Goal: Task Accomplishment & Management: Manage account settings

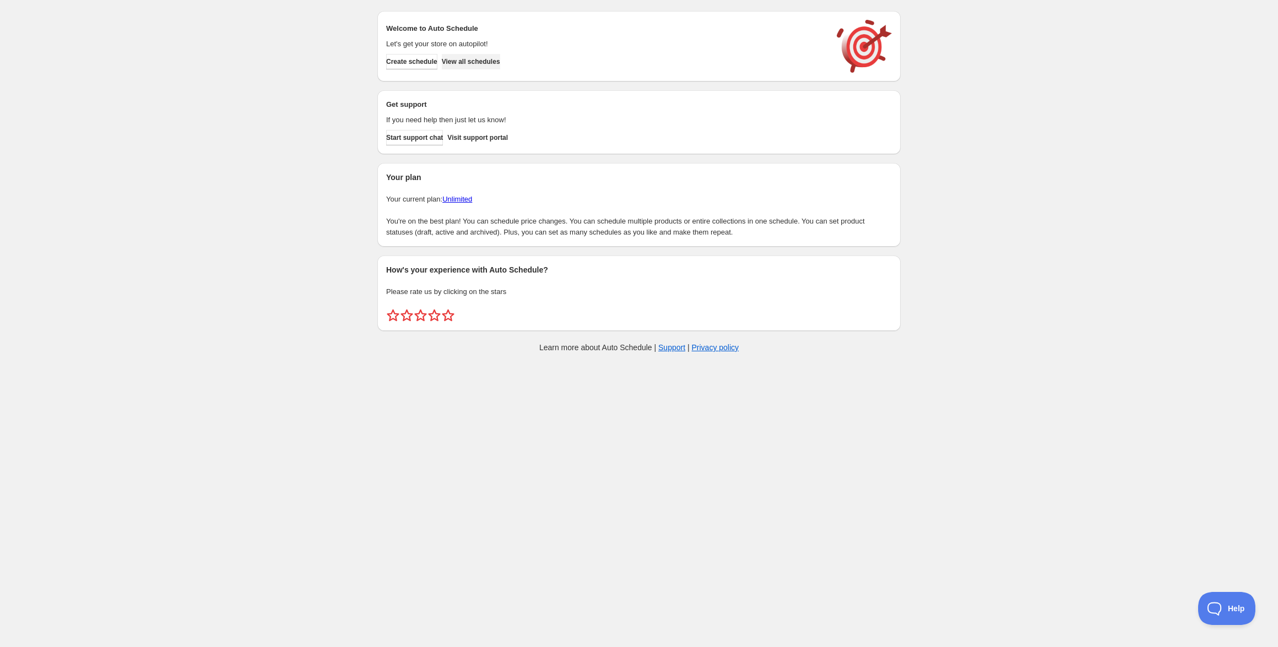
click at [480, 62] on span "View all schedules" at bounding box center [471, 61] width 58 height 9
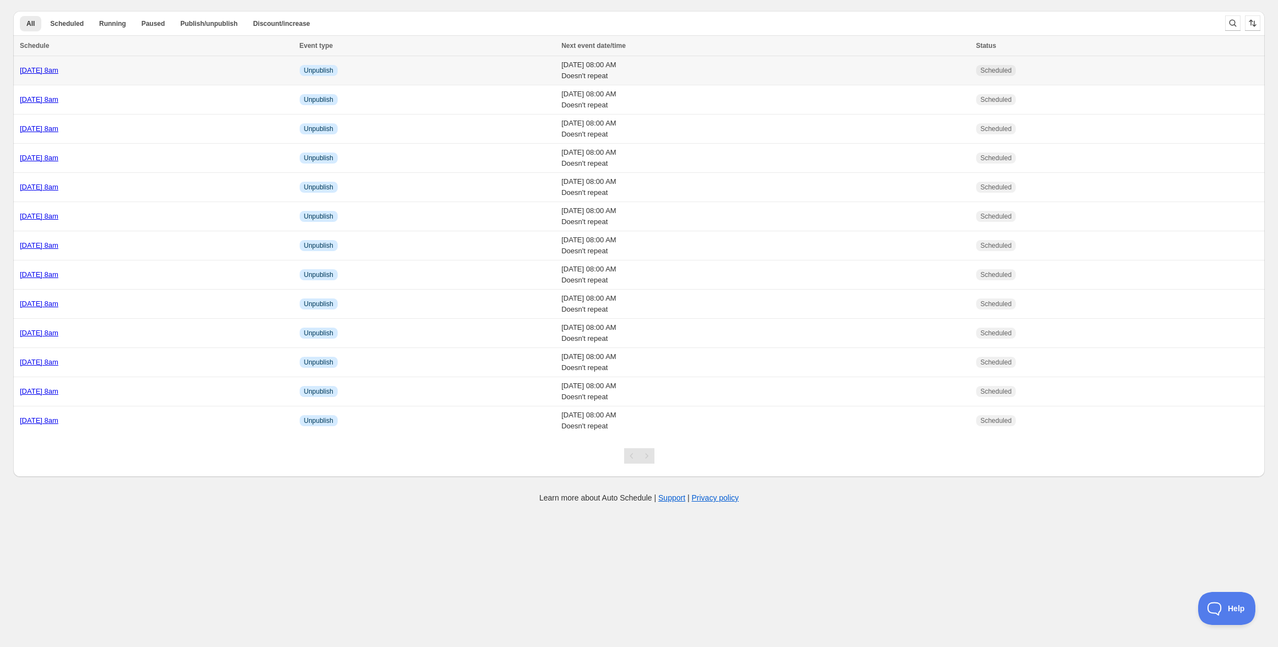
click at [58, 74] on link "Monday 13th October @ 8am" at bounding box center [39, 70] width 39 height 8
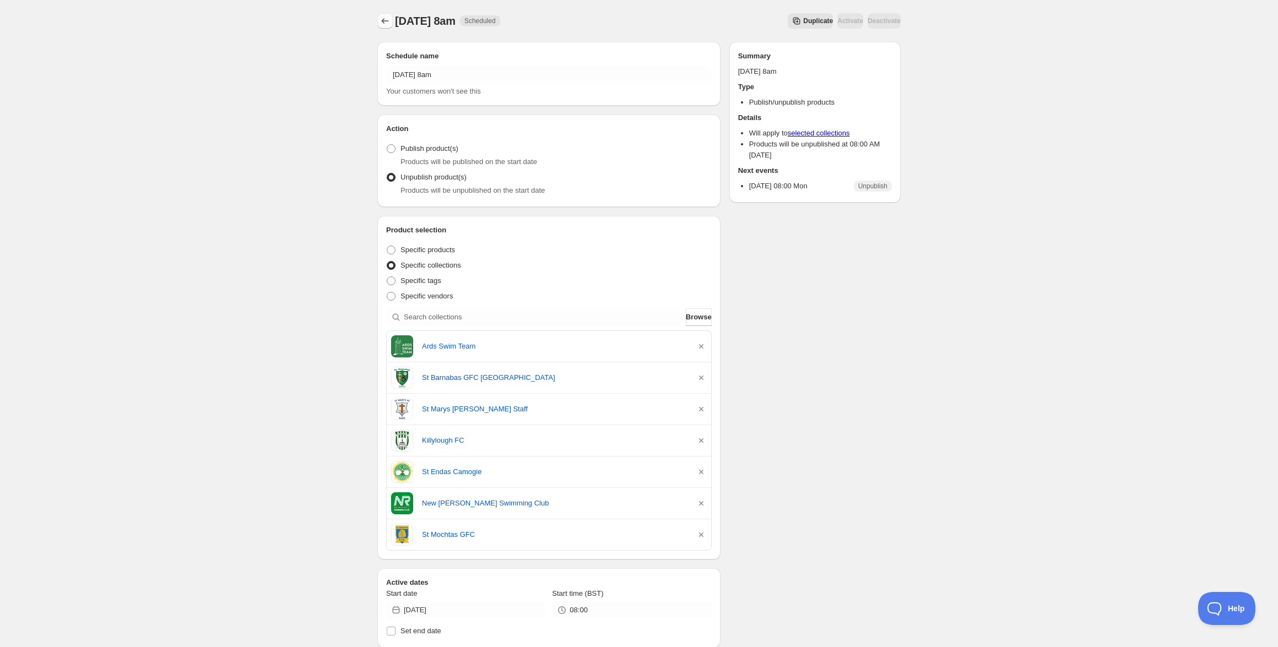
click at [390, 24] on icon "Schedules" at bounding box center [384, 20] width 11 height 11
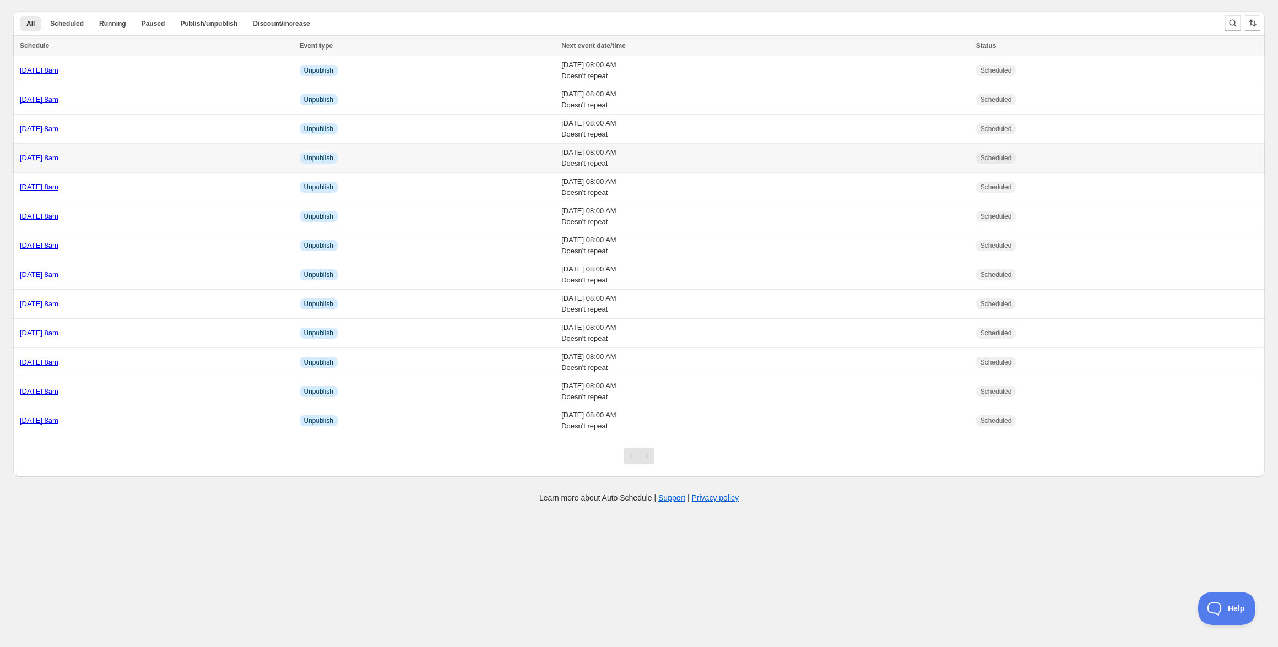
click at [58, 155] on link "[DATE] 8am" at bounding box center [39, 158] width 39 height 8
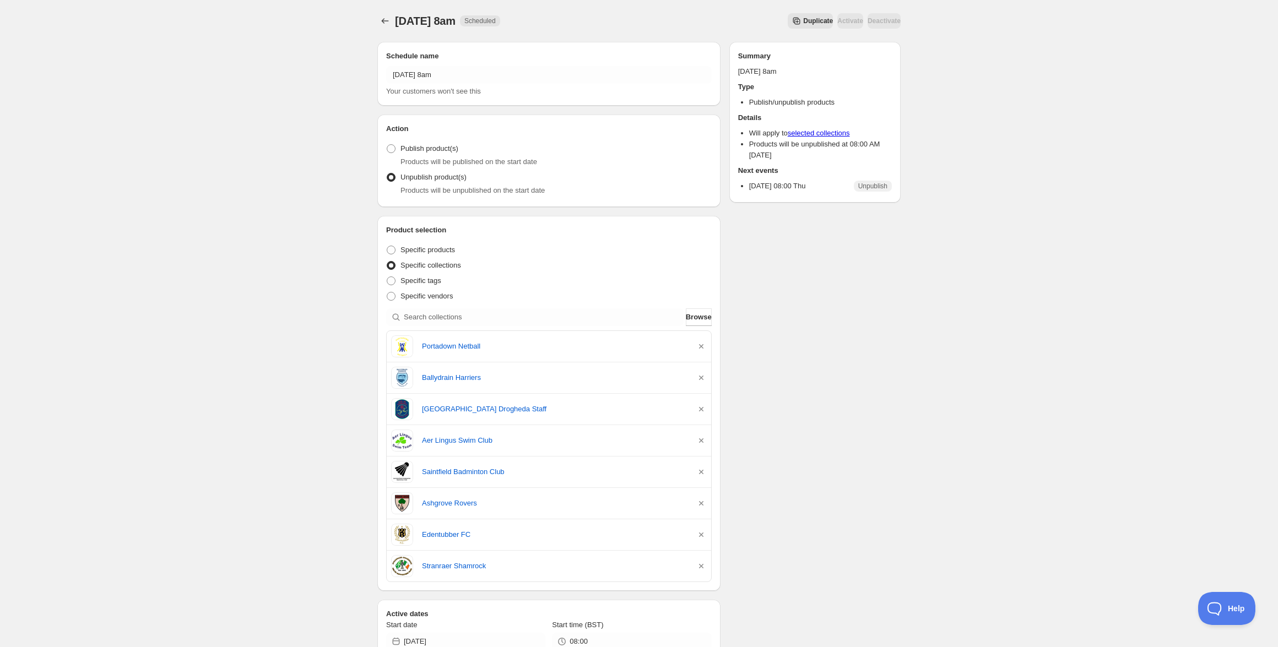
click at [791, 24] on icon "Secondary action label" at bounding box center [796, 20] width 11 height 11
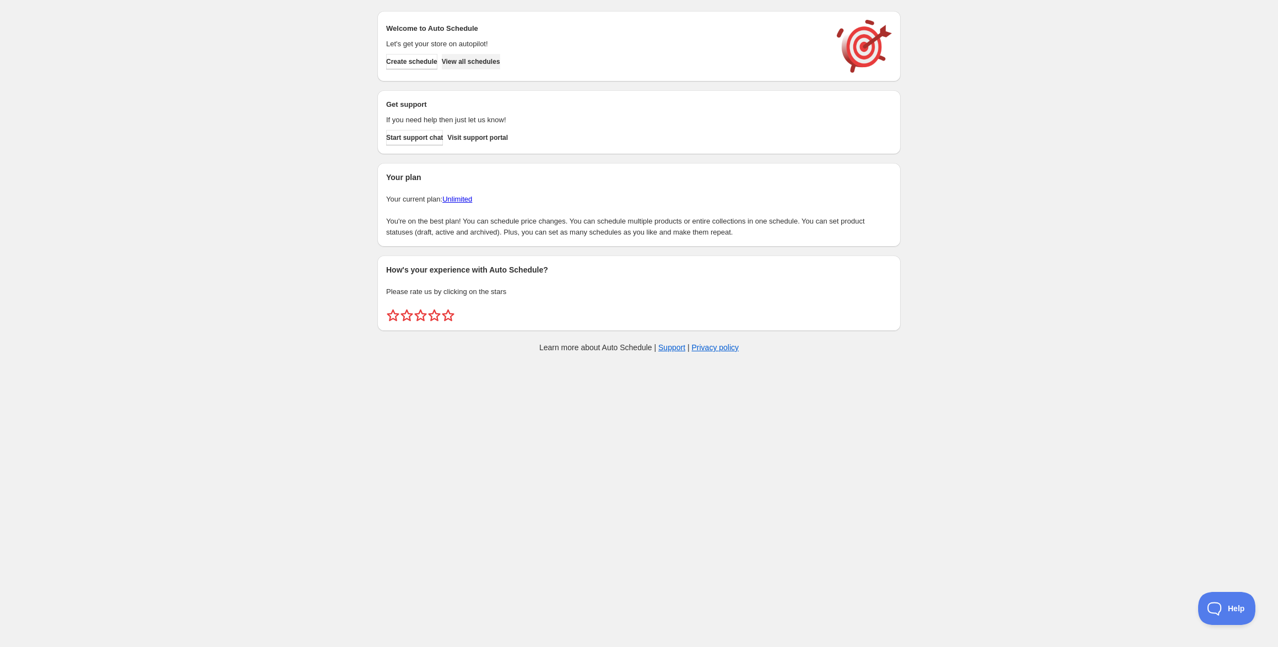
click at [488, 62] on span "View all schedules" at bounding box center [471, 61] width 58 height 9
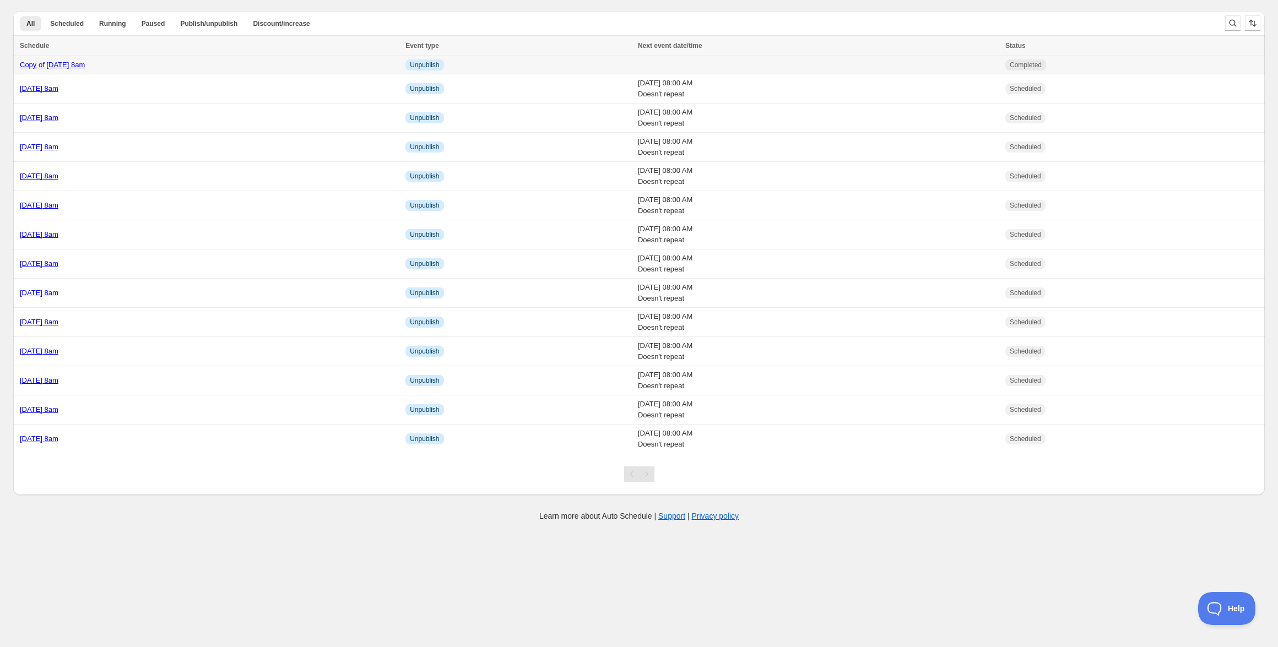
click at [181, 64] on div "Copy of Thursday 9th October @ 8am" at bounding box center [209, 64] width 379 height 11
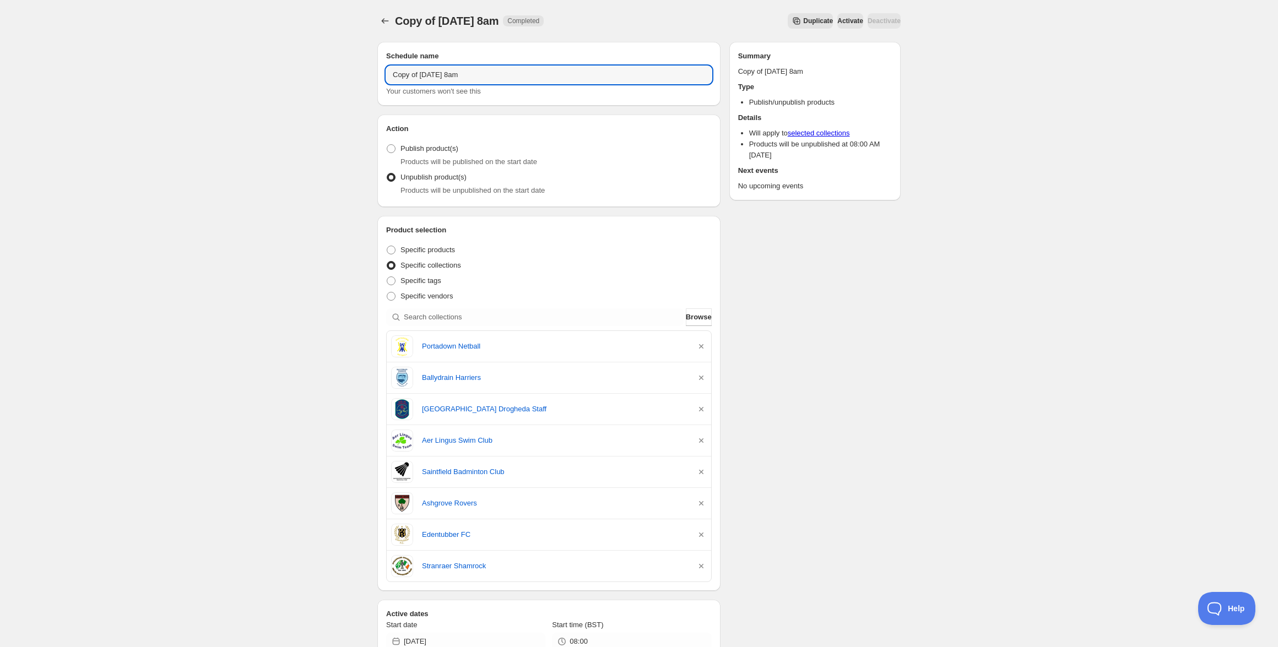
drag, startPoint x: 453, startPoint y: 73, endPoint x: 304, endPoint y: 59, distance: 149.8
click at [304, 59] on div "Copy of Thursday 9th October @ 8am. This page is ready Copy of Thursday 9th Oct…" at bounding box center [639, 532] width 1278 height 1065
click at [445, 73] on input "Tuesday 21st 9th October @ 8am" at bounding box center [548, 75] width 325 height 18
type input "[DATE] 8am"
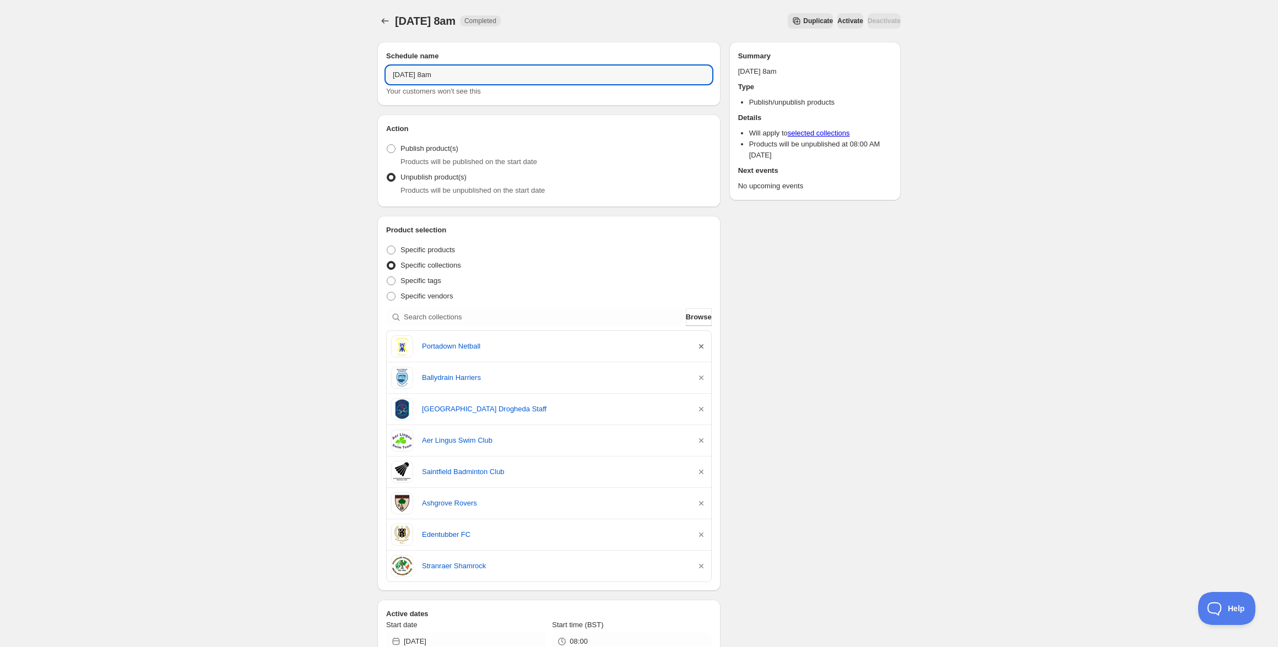
click at [702, 347] on icon "button" at bounding box center [701, 346] width 11 height 11
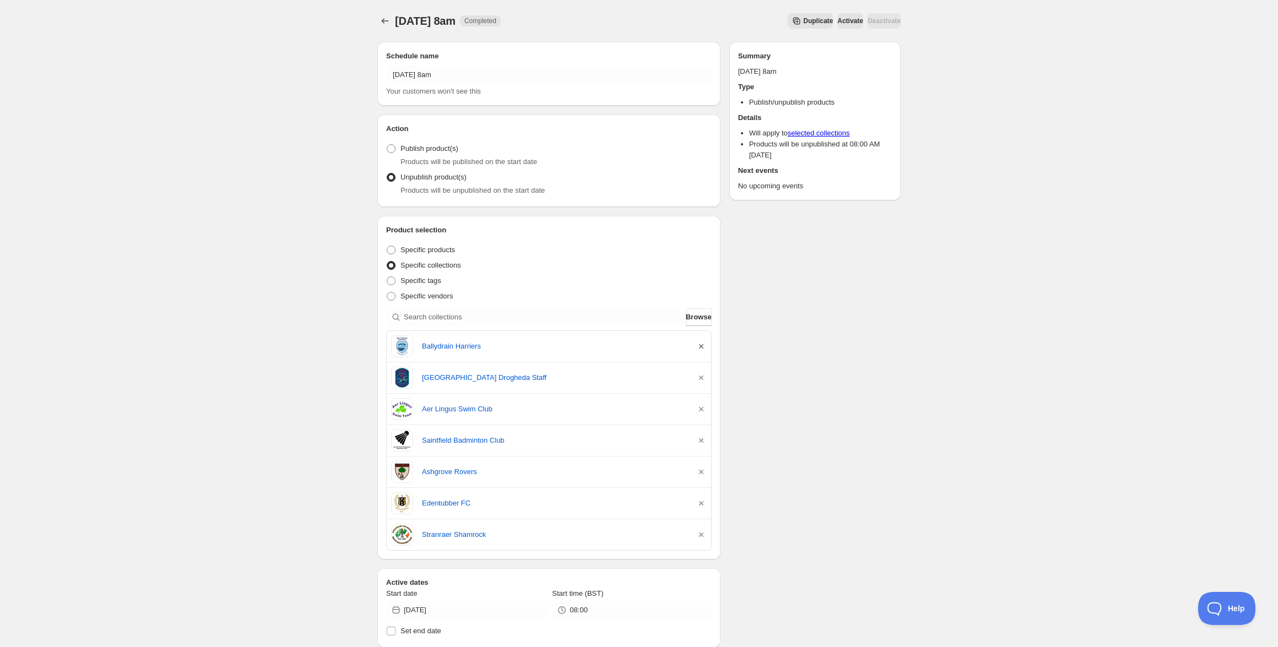
click at [702, 347] on icon "button" at bounding box center [701, 346] width 11 height 11
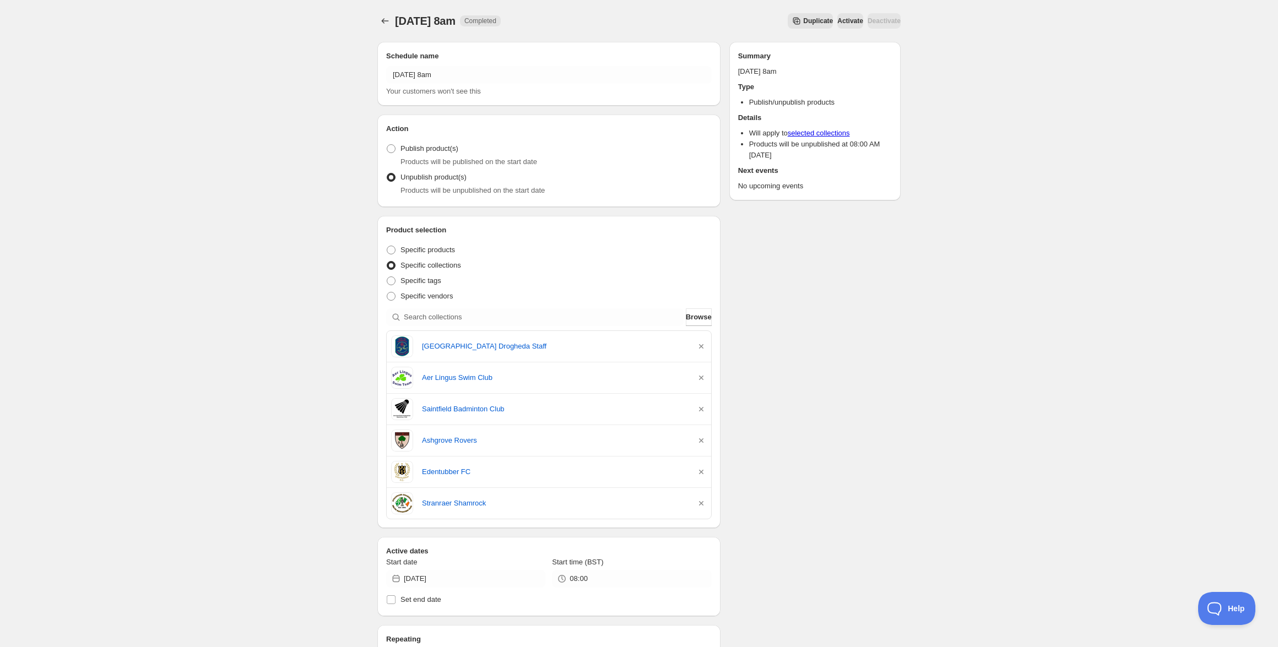
click at [702, 347] on icon "button" at bounding box center [701, 346] width 11 height 11
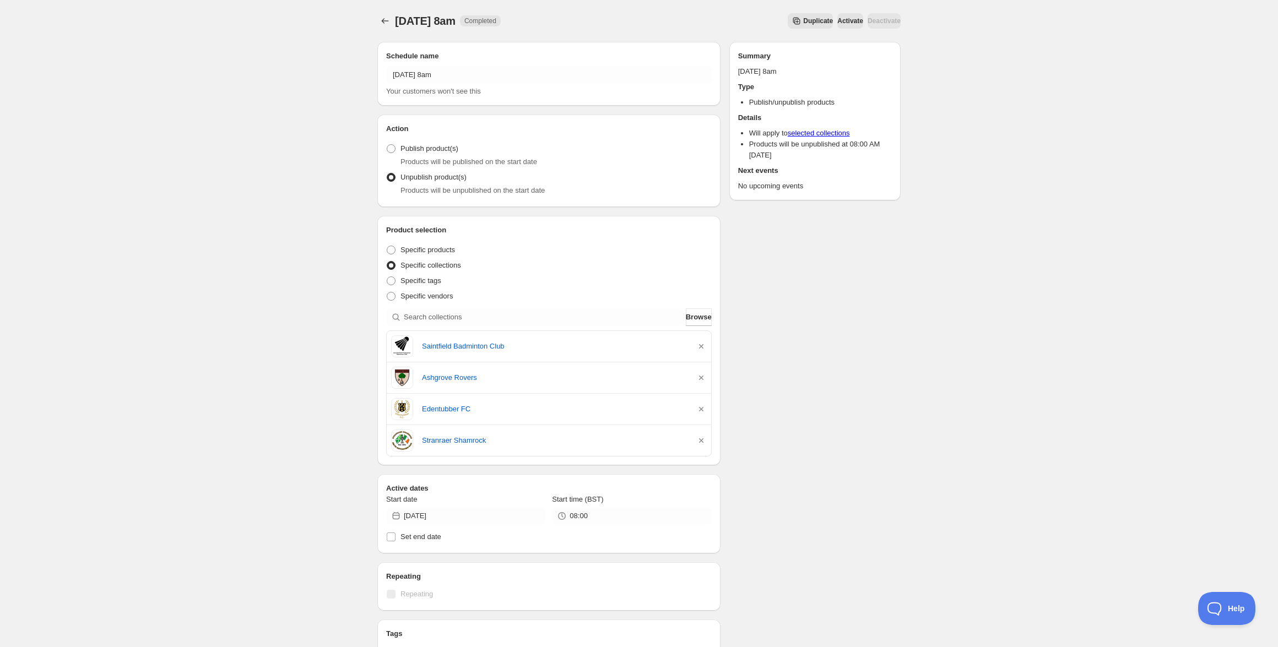
click at [702, 347] on icon "button" at bounding box center [701, 346] width 11 height 11
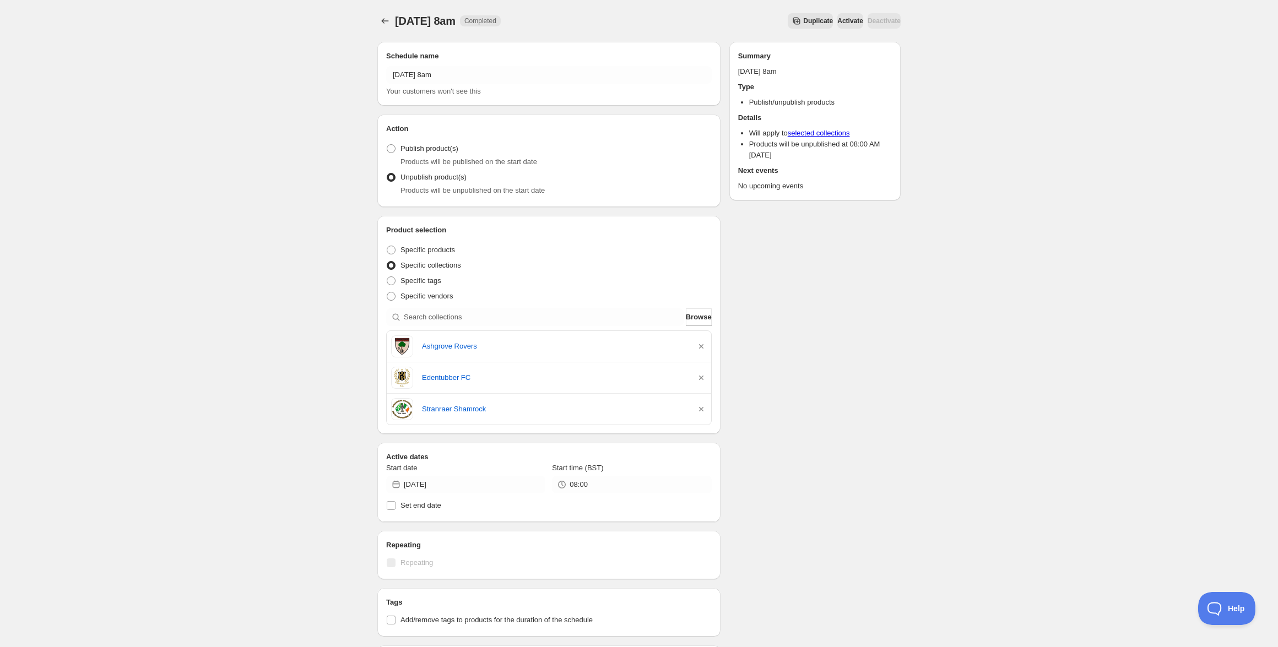
click at [702, 347] on icon "button" at bounding box center [701, 346] width 11 height 11
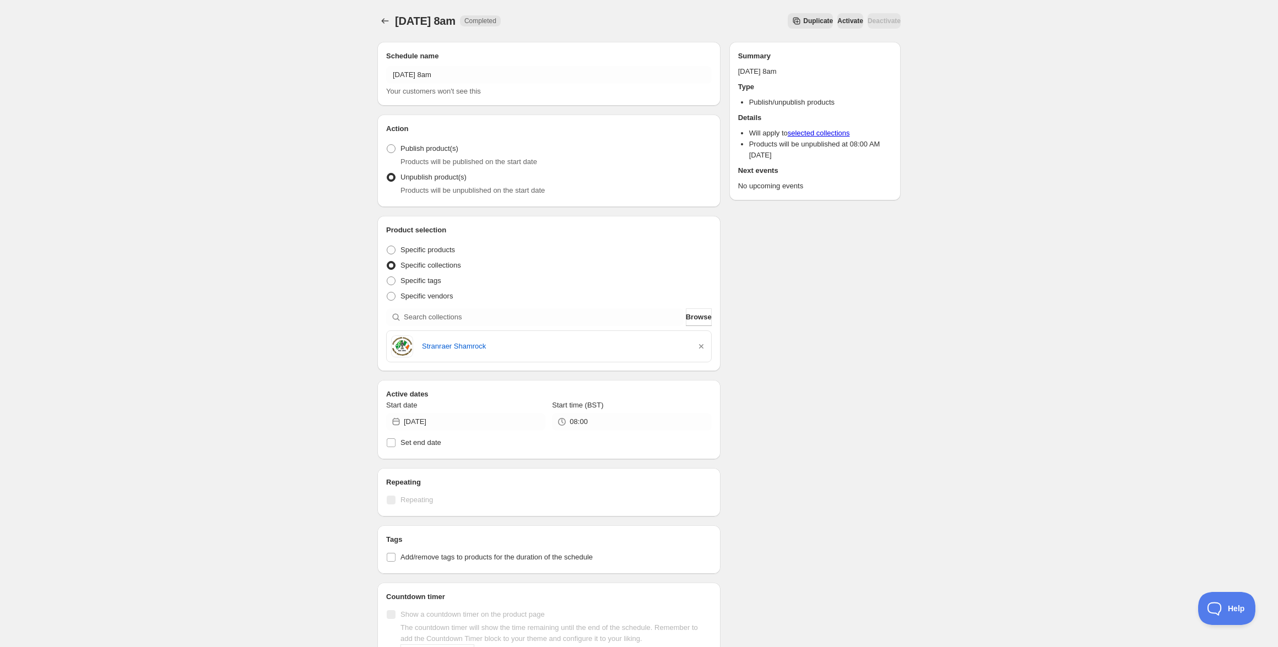
click at [702, 347] on icon "button" at bounding box center [701, 346] width 11 height 11
click at [702, 380] on div "Active dates Start date 2025-10-09 Start time (BST) 08:00 Set end date" at bounding box center [548, 419] width 343 height 79
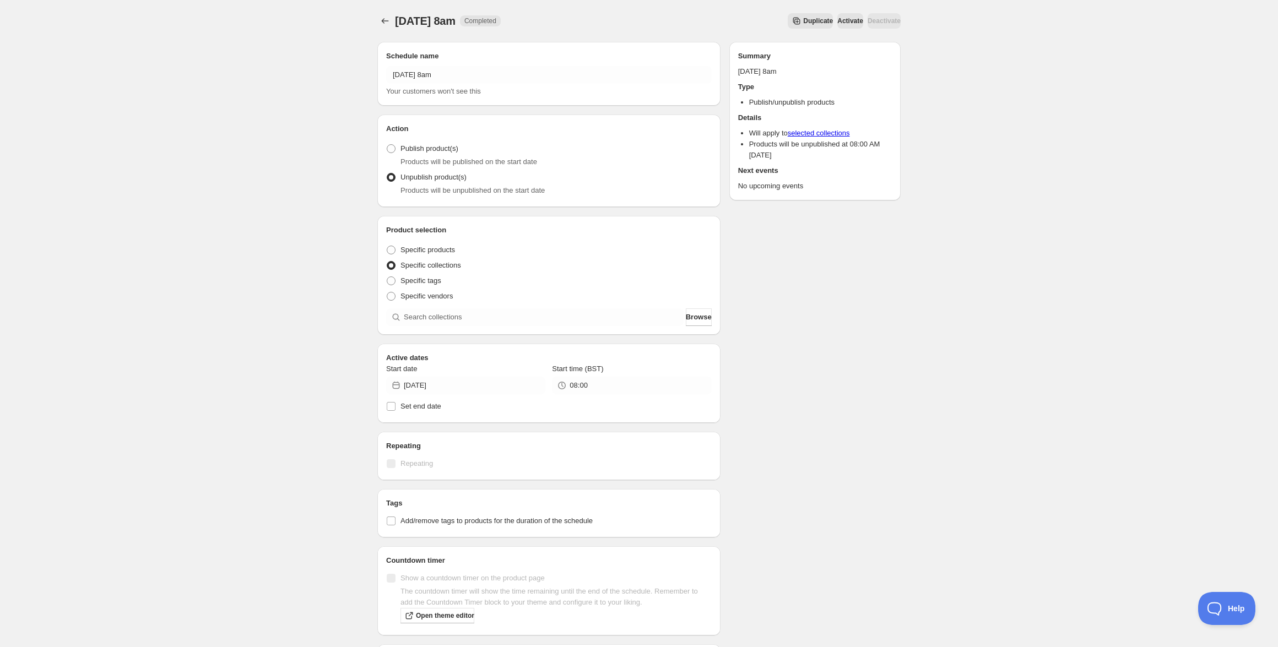
click at [589, 327] on div "Product selection Entity type Specific products Specific collections Specific t…" at bounding box center [548, 275] width 343 height 119
click at [590, 322] on input "search" at bounding box center [544, 317] width 280 height 18
paste input "Our Ladys Grammar School Newry Staff"
type input "Our Ladys Grammar School Newry Staff"
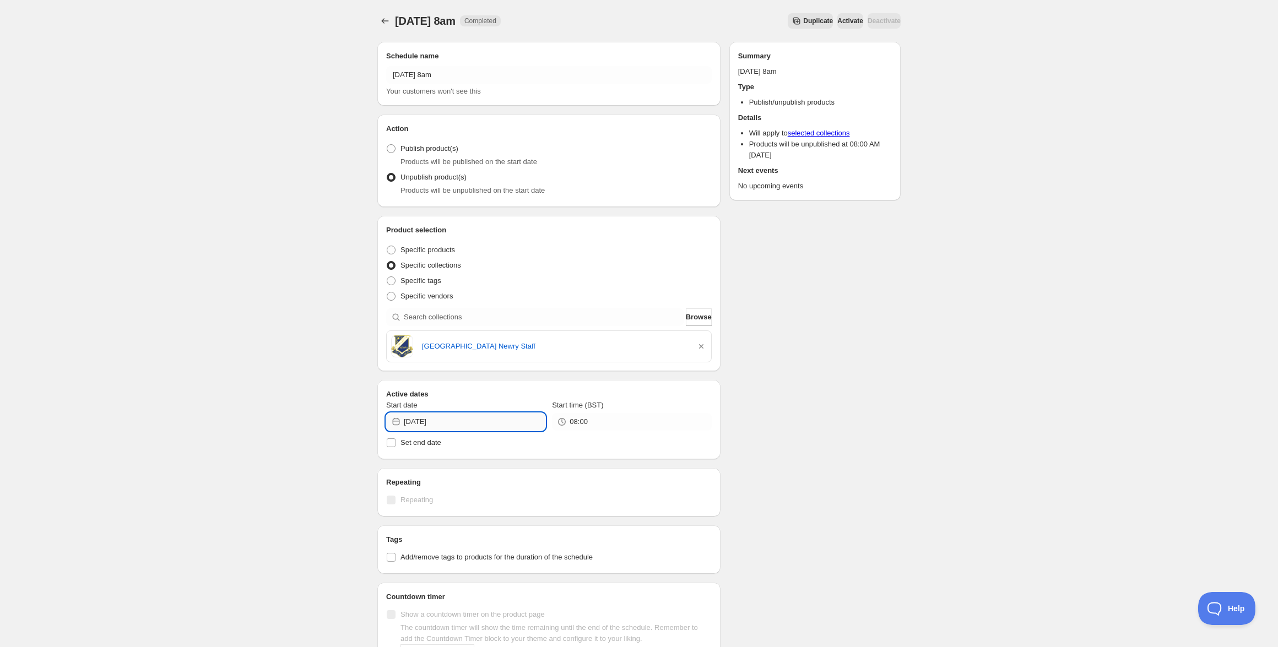
click at [460, 420] on input "2025-10-09" at bounding box center [475, 422] width 142 height 18
click at [448, 533] on span "21" at bounding box center [446, 534] width 12 height 9
type input "2025-10-21"
click at [383, 23] on icon "Schedules" at bounding box center [384, 20] width 11 height 11
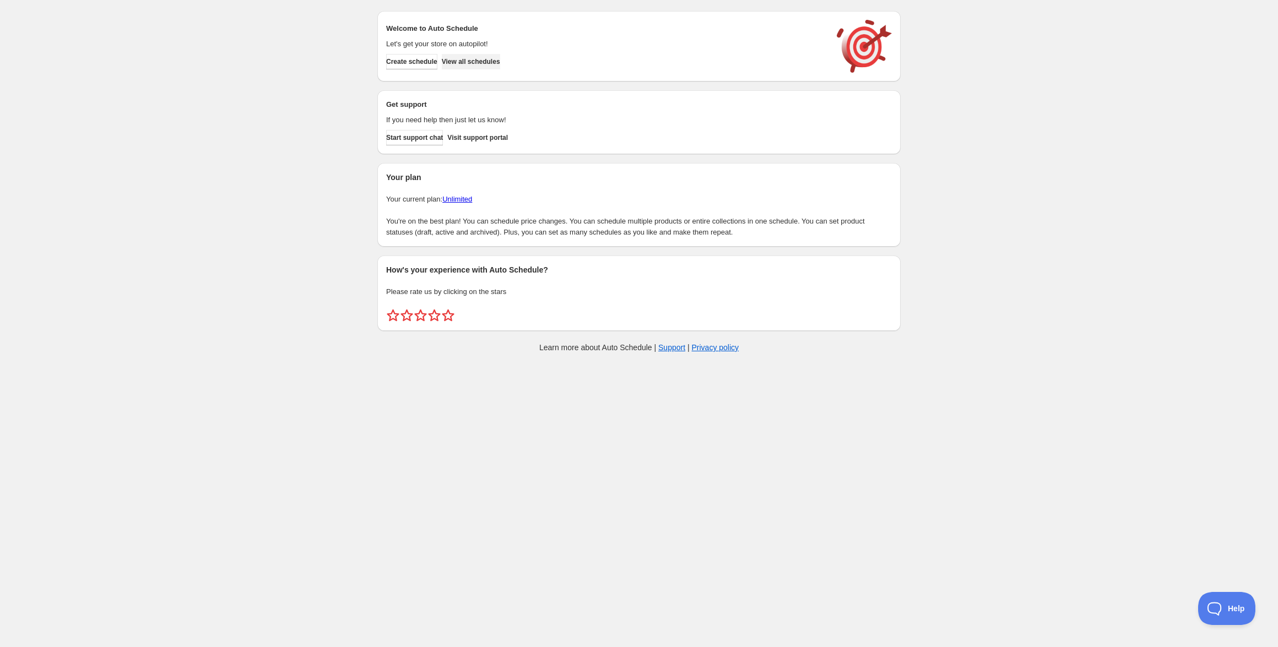
click at [497, 60] on span "View all schedules" at bounding box center [471, 61] width 58 height 9
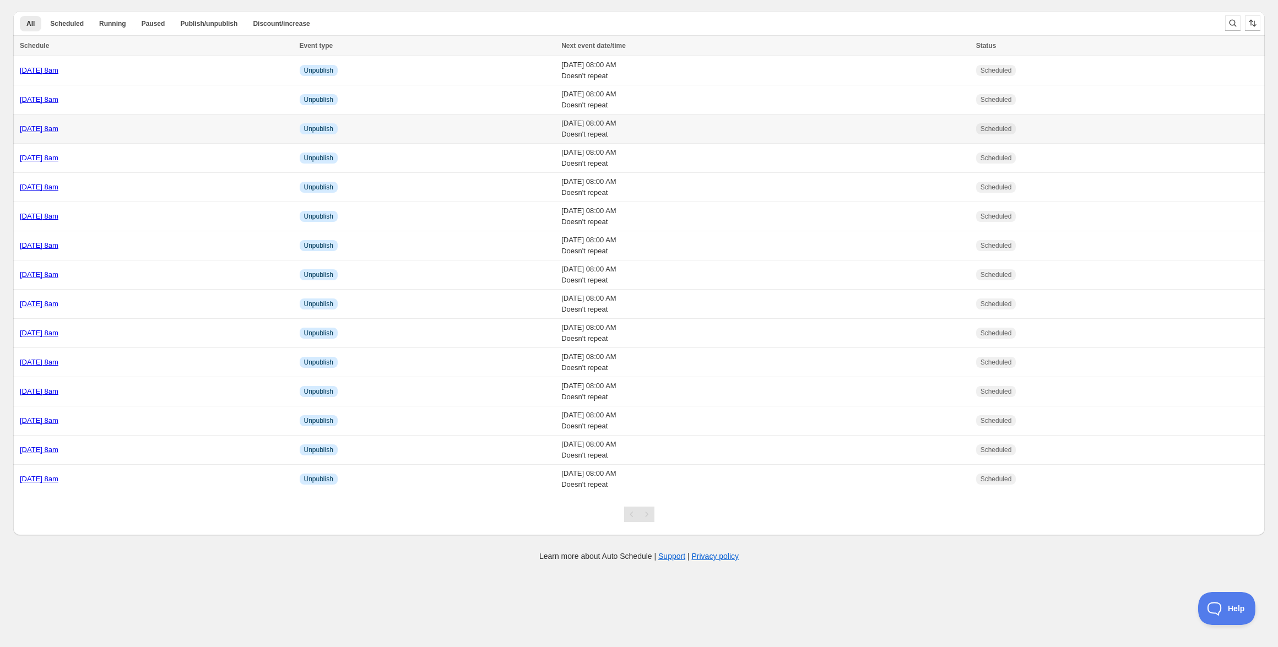
click at [58, 129] on link "[DATE] 8am" at bounding box center [39, 128] width 39 height 8
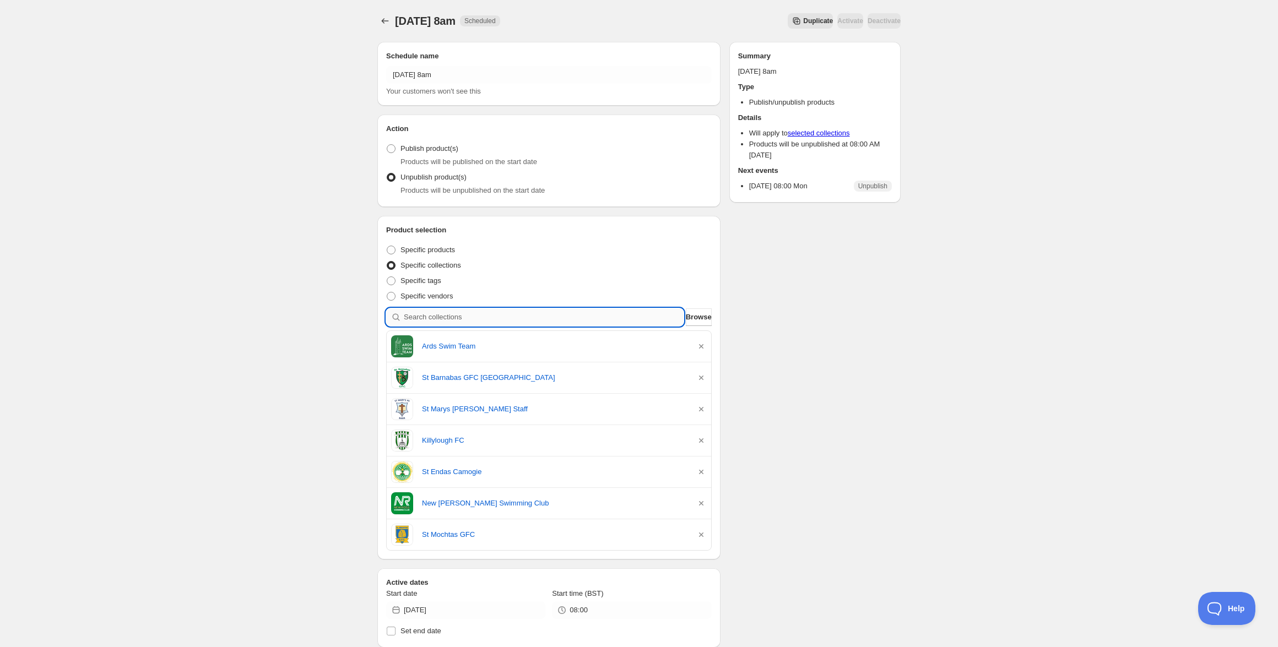
click at [473, 314] on input "search" at bounding box center [544, 317] width 280 height 18
paste input "Rockcorry CLG"
type input "Rockcorry CLG"
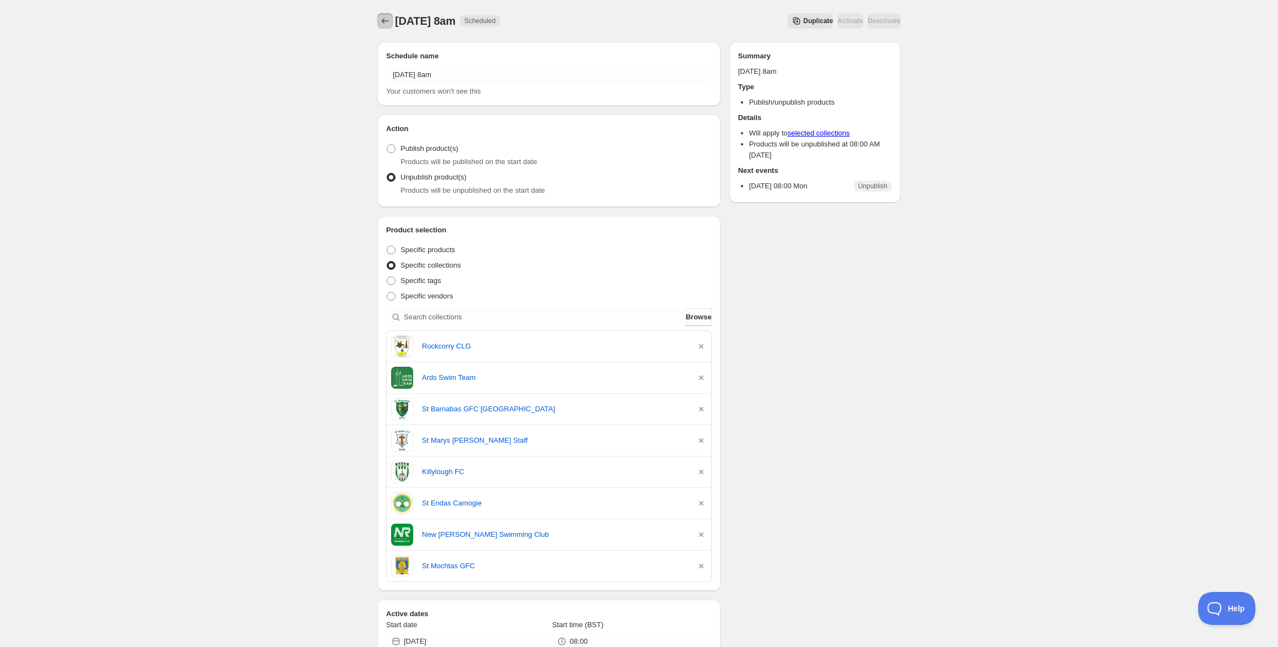
click at [384, 27] on button "Schedules" at bounding box center [384, 20] width 15 height 15
